Goal: Complete application form

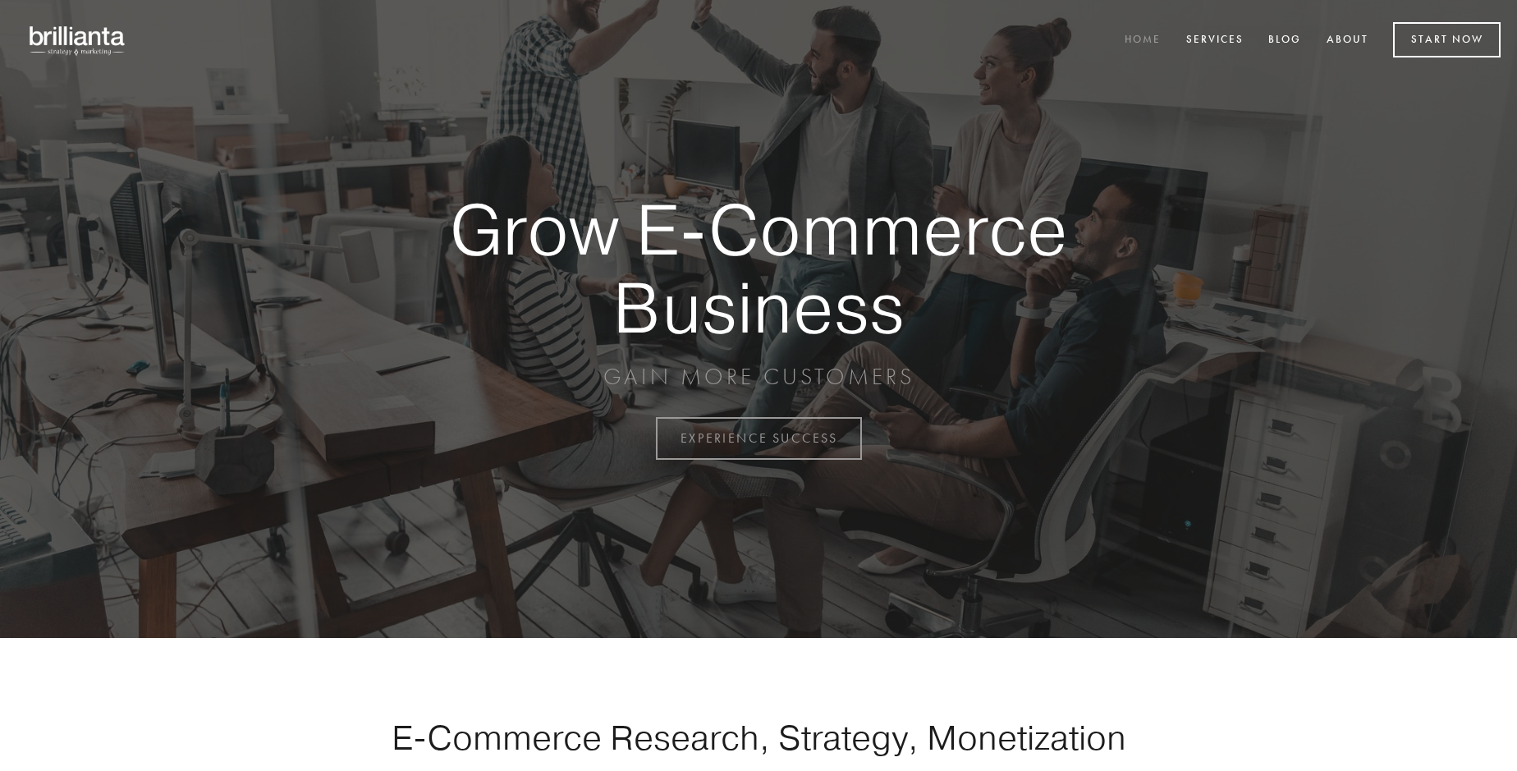
scroll to position [4303, 0]
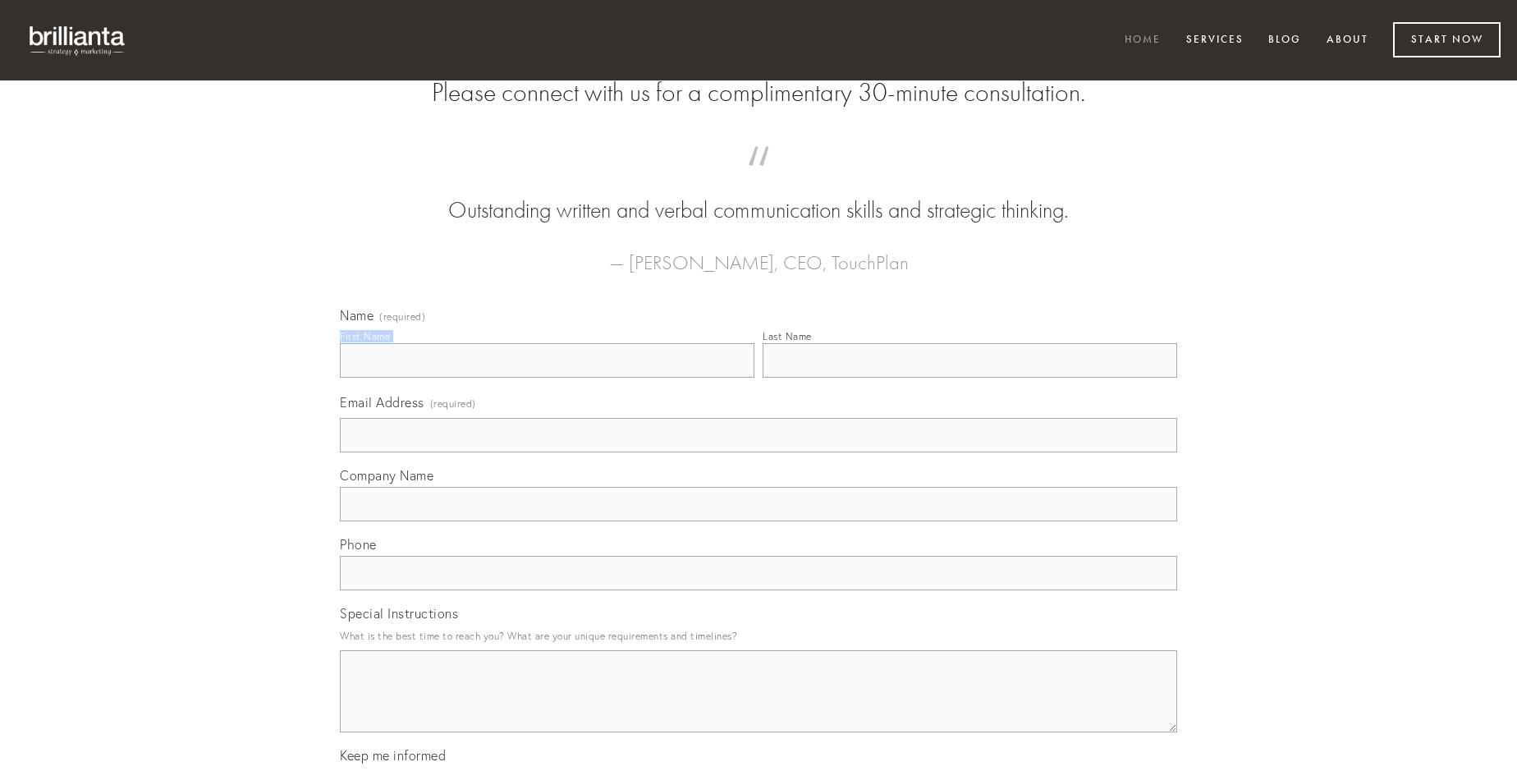
type input "[PERSON_NAME]"
click at [969, 378] on input "Last Name" at bounding box center [970, 360] width 415 height 34
type input "[PERSON_NAME]"
click at [759, 452] on input "Email Address (required)" at bounding box center [758, 435] width 837 height 34
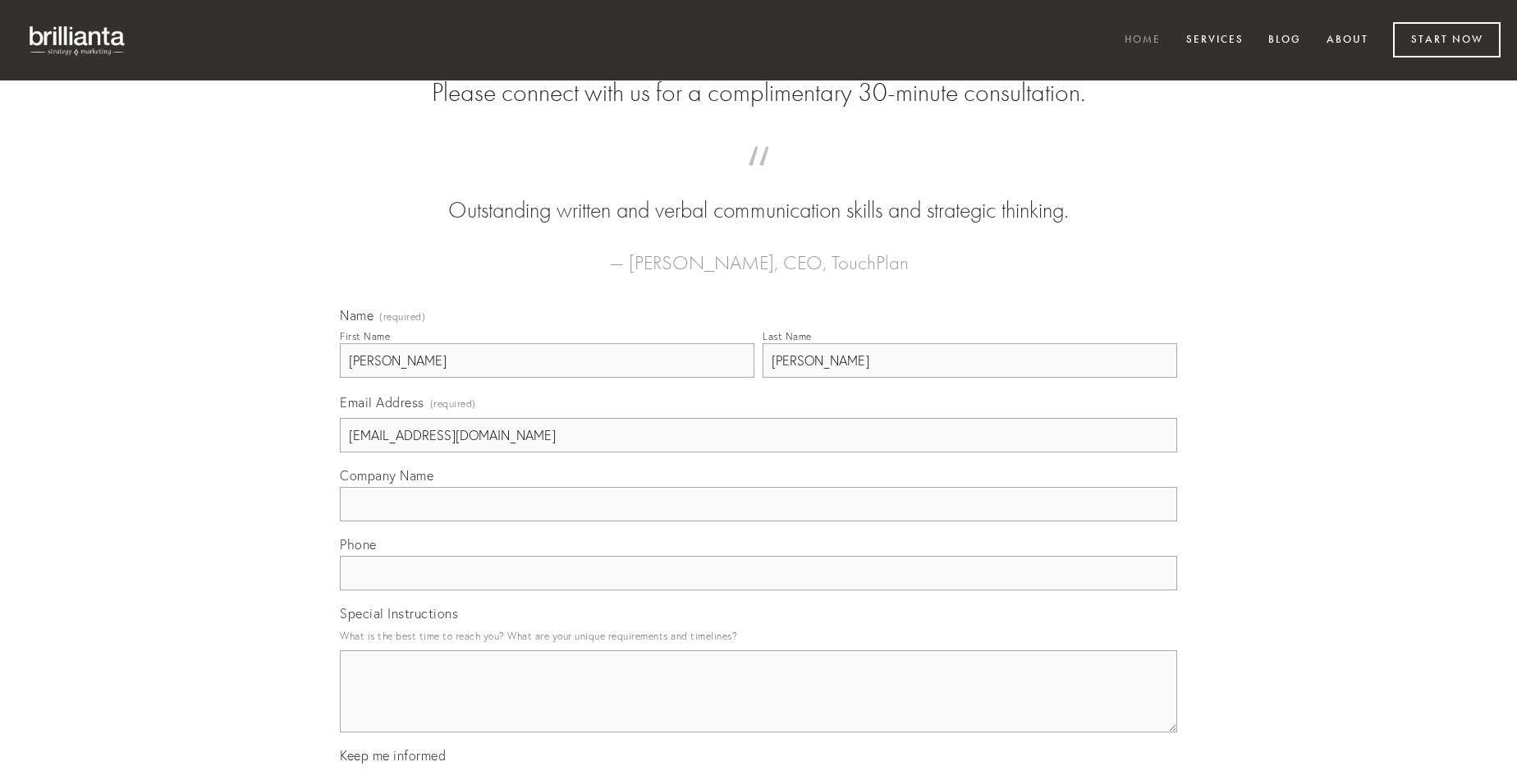
type input "[EMAIL_ADDRESS][DOMAIN_NAME]"
click at [759, 521] on input "Company Name" at bounding box center [758, 504] width 837 height 34
type input "strenuus"
click at [759, 590] on input "text" at bounding box center [758, 573] width 837 height 34
click at [759, 706] on textarea "Special Instructions" at bounding box center [758, 691] width 837 height 82
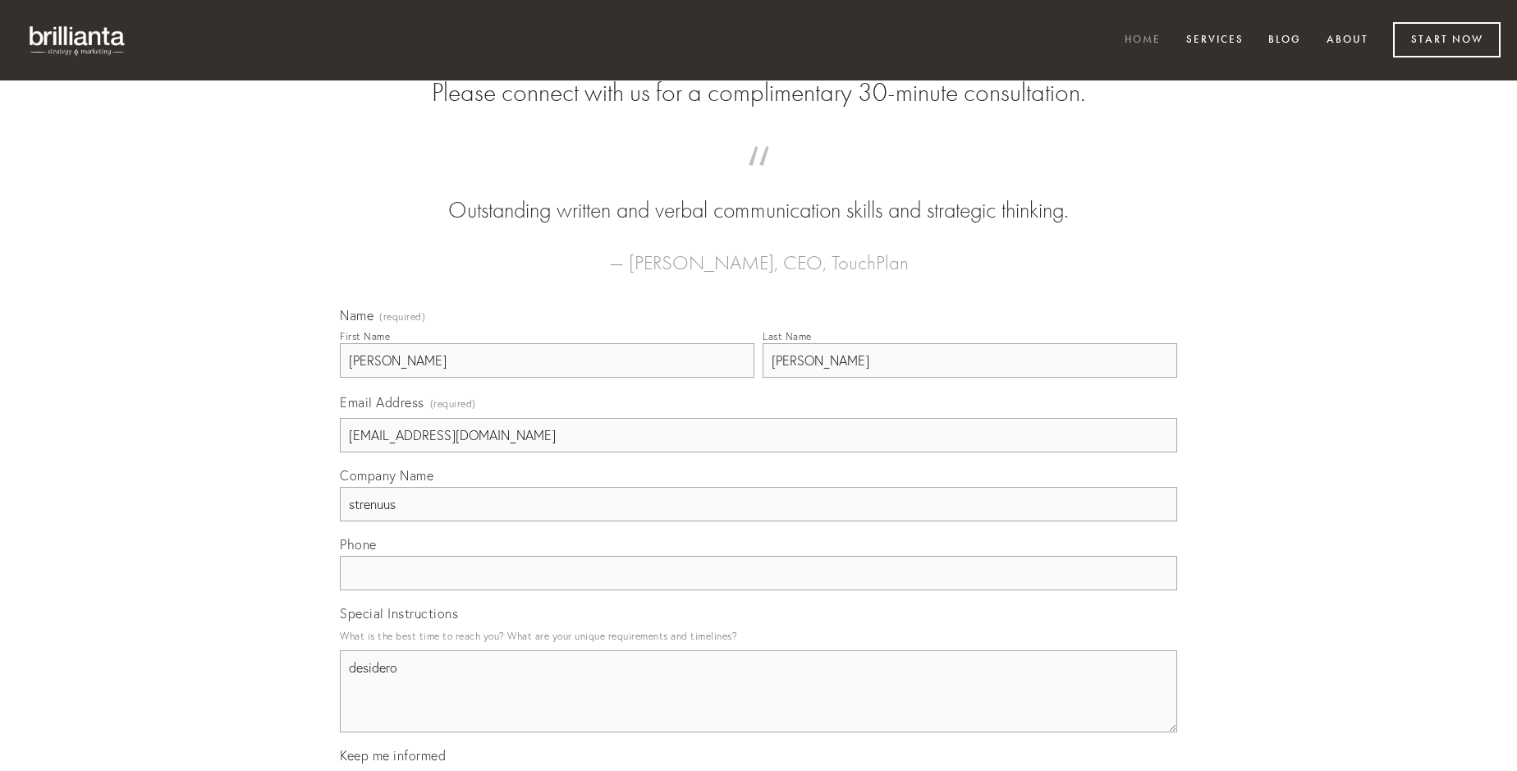
type textarea "desidero"
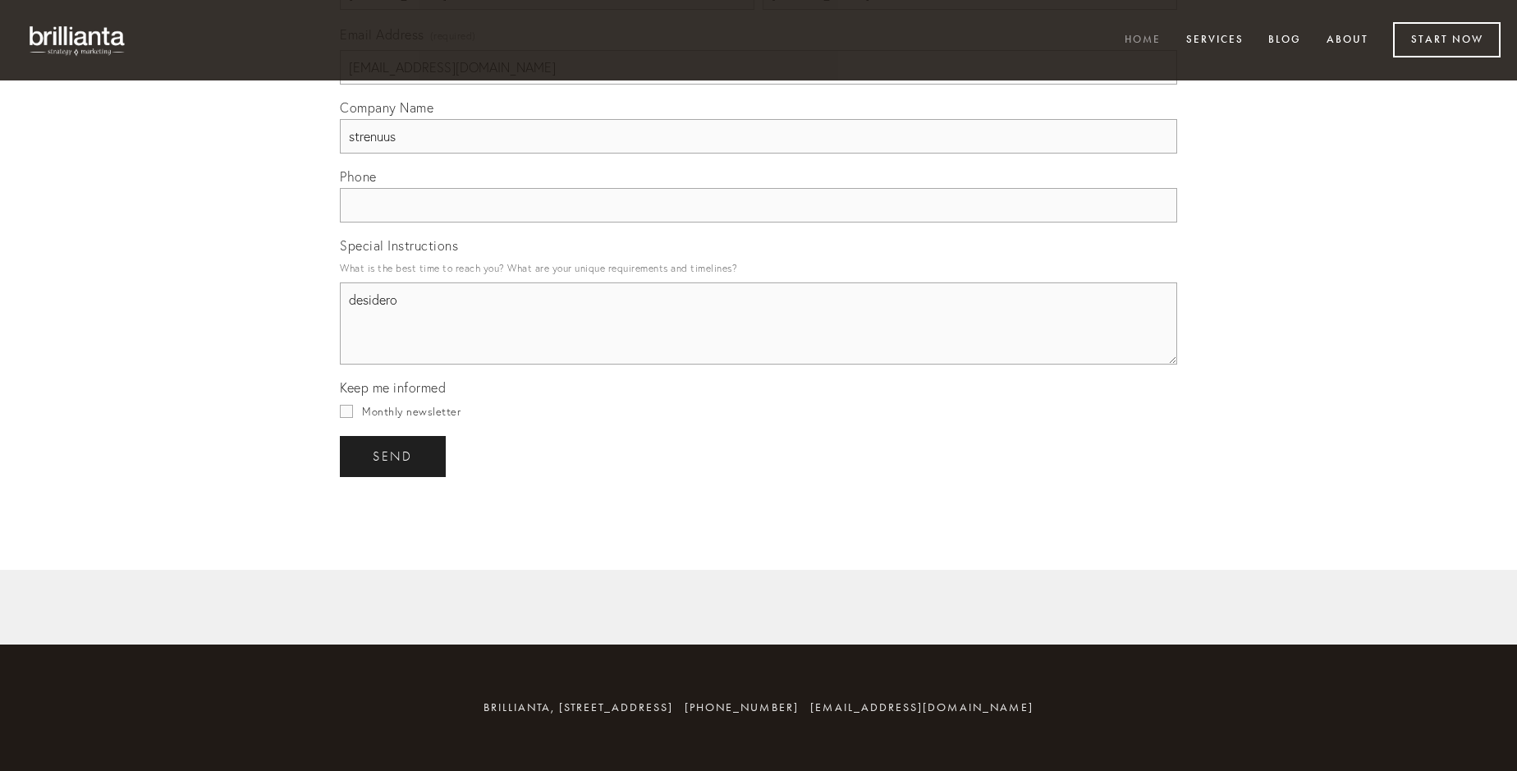
click at [394, 456] on span "send" at bounding box center [393, 456] width 40 height 15
